Goal: Task Accomplishment & Management: Complete application form

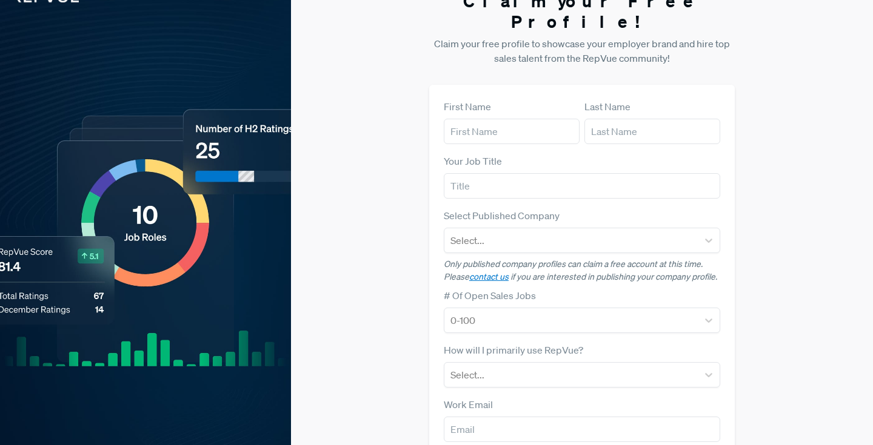
scroll to position [25, 0]
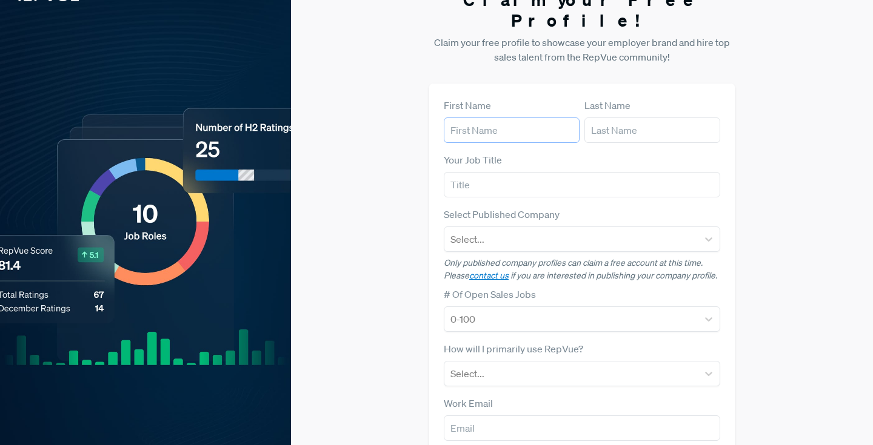
click at [521, 118] on input "text" at bounding box center [512, 130] width 136 height 25
type input "l"
type input "[PERSON_NAME]"
type input "Rock"
type input "Recruiter"
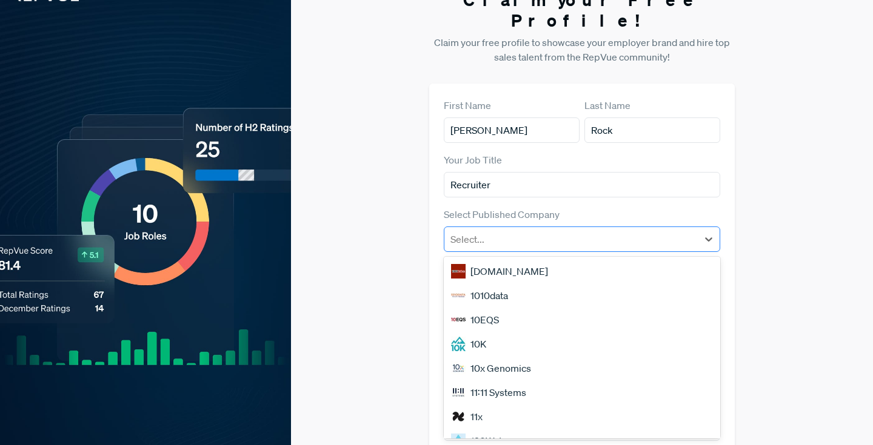
click at [497, 231] on div "Select..." at bounding box center [582, 239] width 276 height 25
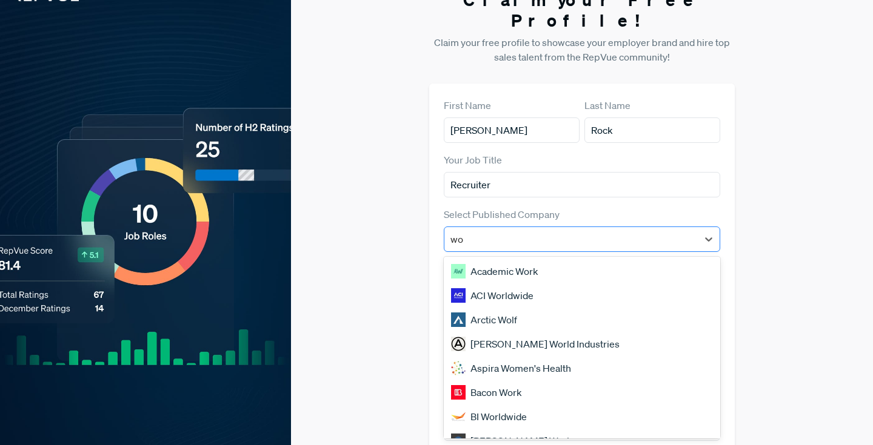
type input "w"
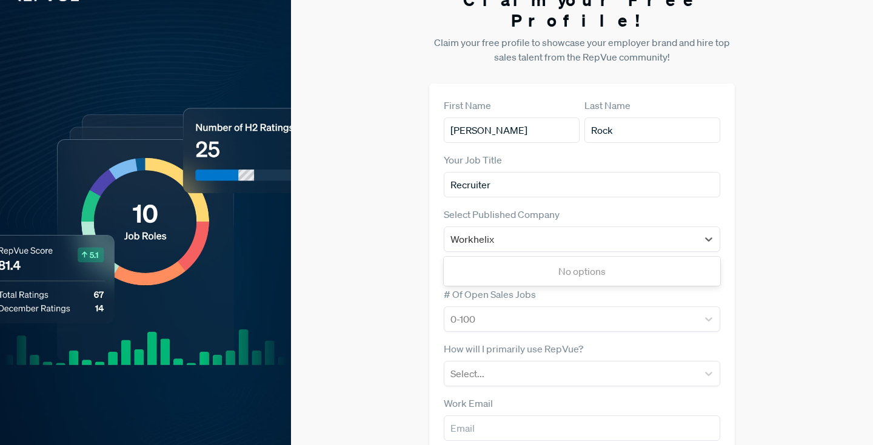
type input "Workhelix"
click at [339, 273] on div "Claim your Free Profile! Claim your free profile to showcase your employer bran…" at bounding box center [582, 280] width 582 height 610
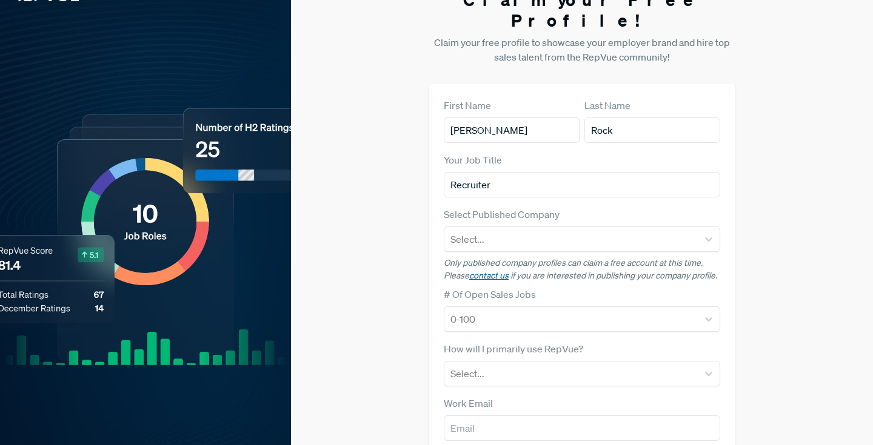
click at [488, 270] on link "contact us" at bounding box center [488, 275] width 39 height 11
